Goal: Information Seeking & Learning: Learn about a topic

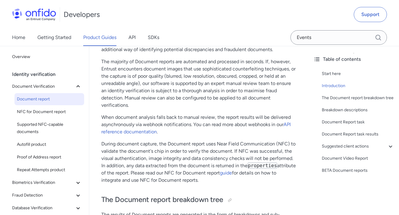
scroll to position [122, 0]
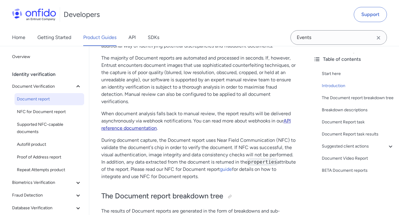
click at [142, 128] on link "API reference documentation" at bounding box center [196, 124] width 190 height 13
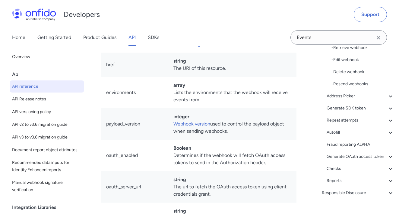
scroll to position [379, 0]
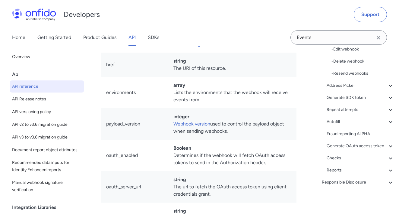
click at [334, 169] on div "Reports" at bounding box center [361, 169] width 68 height 7
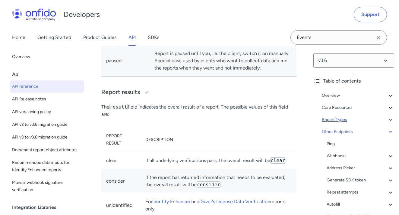
click at [346, 117] on div "Report Types" at bounding box center [358, 119] width 72 height 7
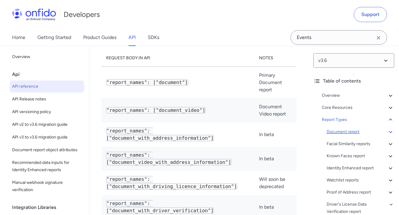
click at [341, 134] on div "Document report" at bounding box center [361, 131] width 68 height 7
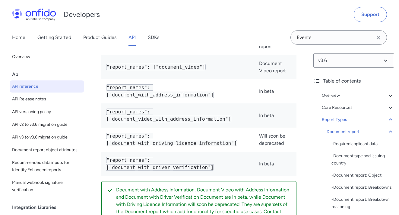
scroll to position [28565, 0]
